Goal: Information Seeking & Learning: Find specific fact

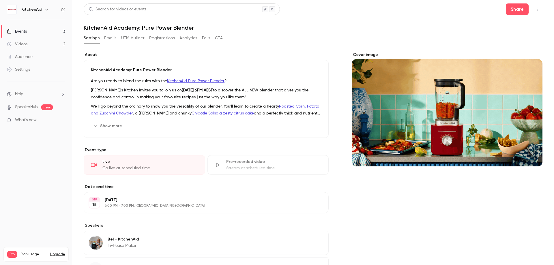
click at [26, 30] on div "Events" at bounding box center [17, 32] width 20 height 6
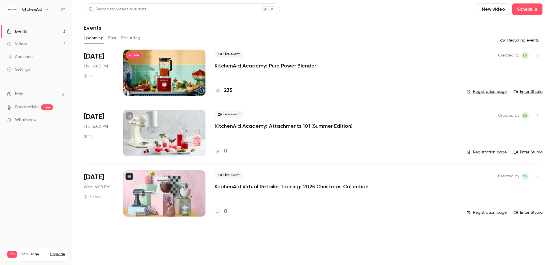
click at [292, 53] on div "Live event KitchenAid Academy: Pure Power Blender" at bounding box center [336, 60] width 243 height 18
click at [100, 65] on span "Thu, 6:00 PM" at bounding box center [96, 67] width 24 height 6
click at [155, 66] on div at bounding box center [164, 73] width 82 height 46
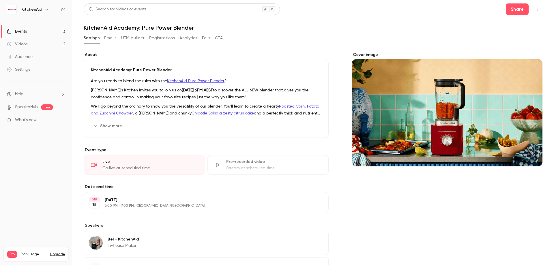
click at [183, 39] on button "Analytics" at bounding box center [189, 37] width 18 height 9
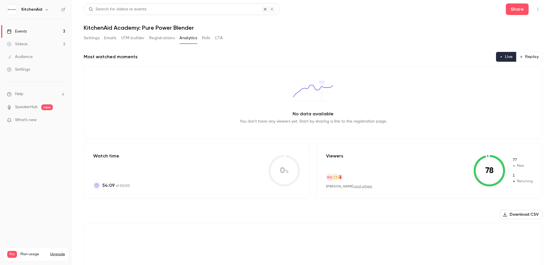
click at [168, 36] on button "Registrations" at bounding box center [162, 37] width 26 height 9
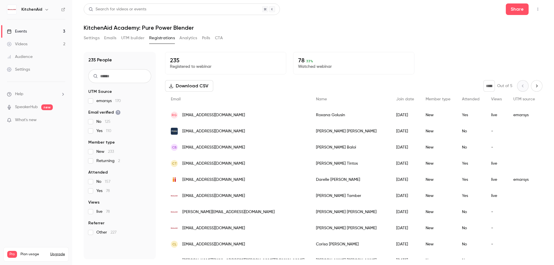
click at [137, 77] on input "text" at bounding box center [119, 76] width 63 height 14
type input "*******"
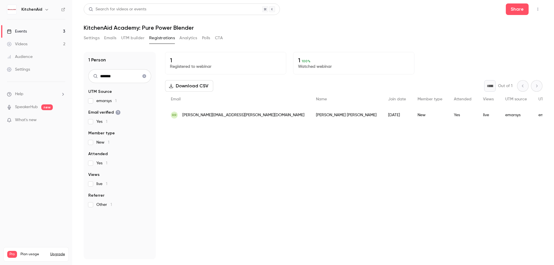
click at [144, 77] on icon "Clear search" at bounding box center [145, 76] width 4 height 4
click at [144, 77] on input "text" at bounding box center [119, 76] width 63 height 14
type input "******"
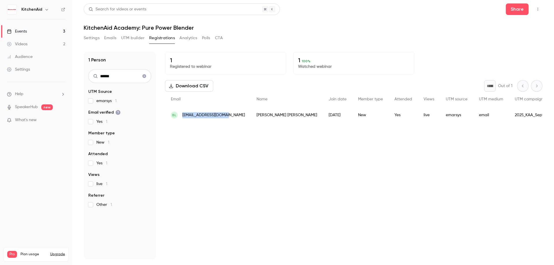
drag, startPoint x: 226, startPoint y: 117, endPoint x: 182, endPoint y: 118, distance: 43.6
click at [182, 118] on div "BL [EMAIL_ADDRESS][DOMAIN_NAME]" at bounding box center [208, 115] width 86 height 16
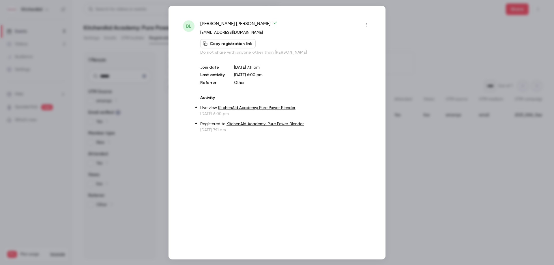
copy span "[EMAIL_ADDRESS][DOMAIN_NAME]"
